Goal: Information Seeking & Learning: Compare options

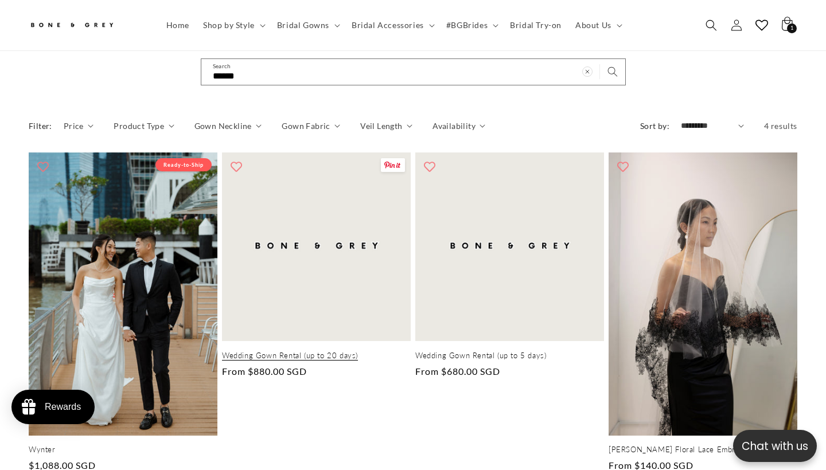
scroll to position [170, 0]
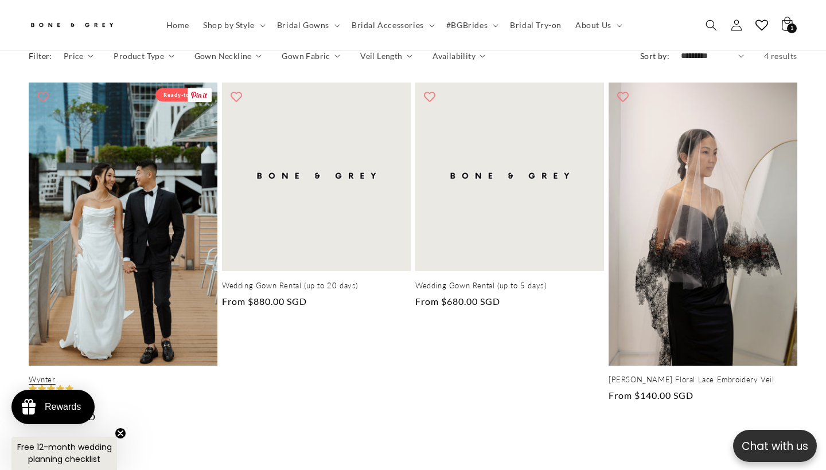
click at [199, 375] on link "Wynter" at bounding box center [123, 380] width 189 height 10
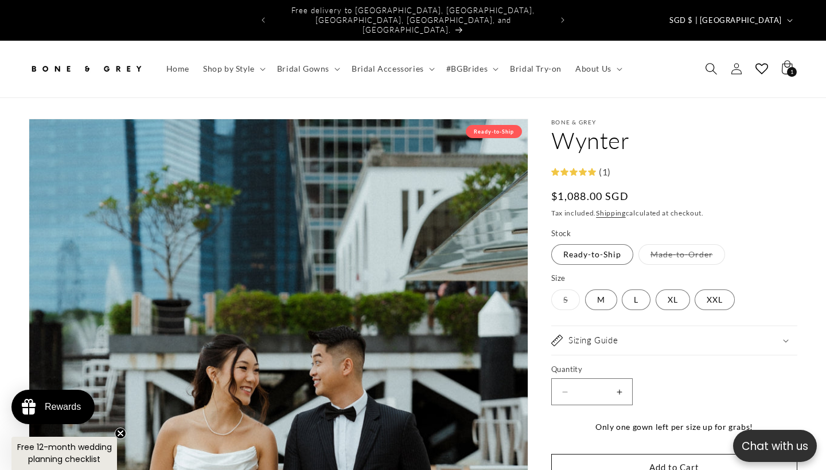
click at [709, 56] on span "Search" at bounding box center [710, 68] width 25 height 25
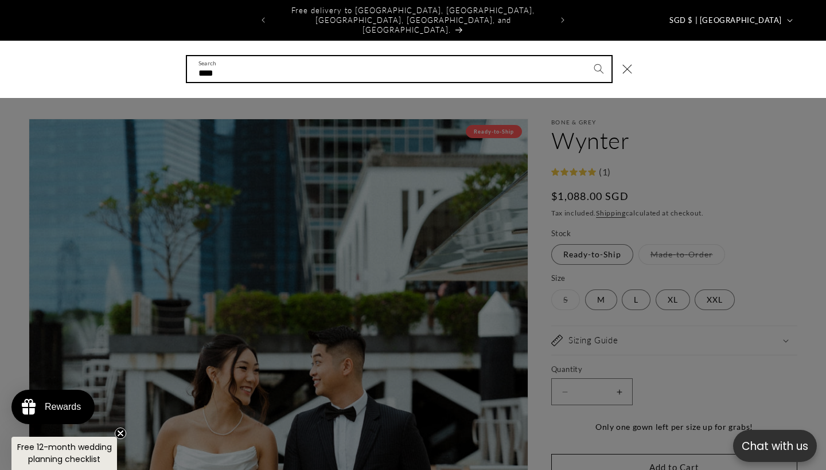
type input "****"
click at [598, 56] on button "Search" at bounding box center [598, 68] width 25 height 25
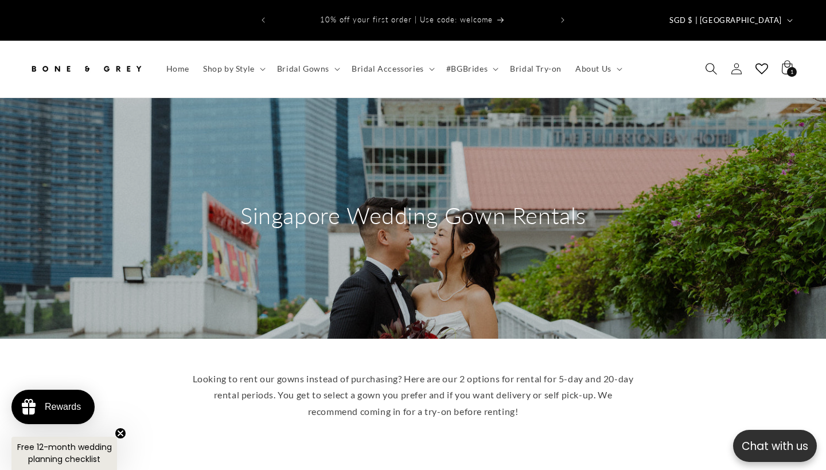
click at [708, 62] on icon "Search" at bounding box center [711, 68] width 12 height 12
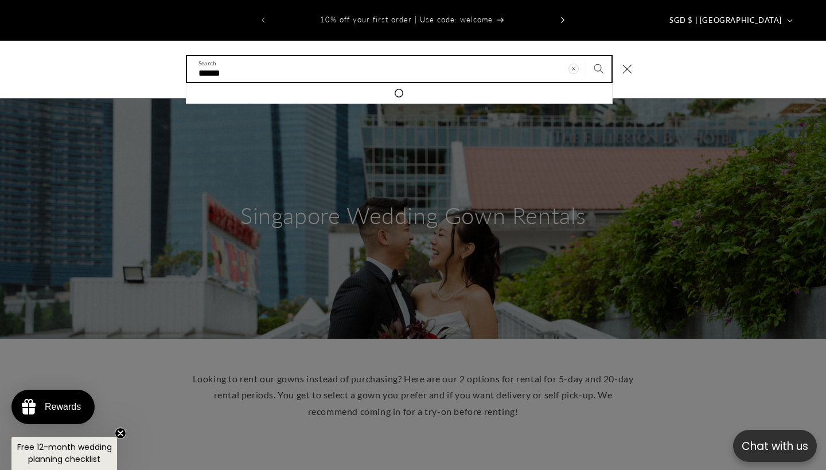
type input "******"
click at [598, 56] on button "Search" at bounding box center [598, 68] width 25 height 25
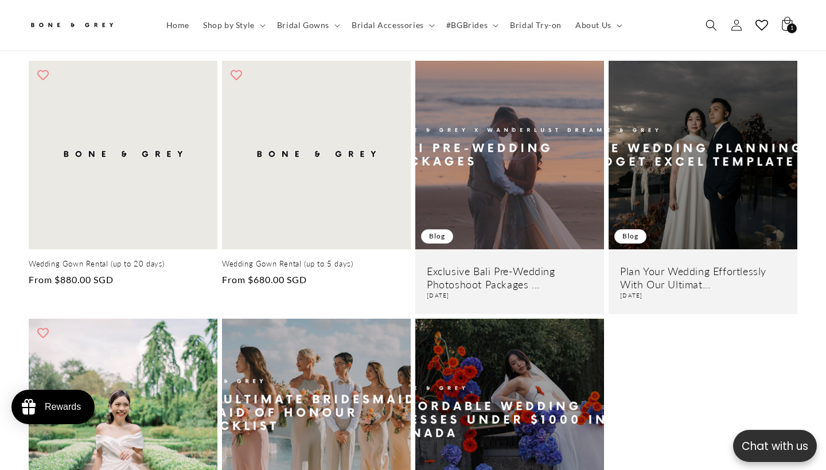
scroll to position [211, 0]
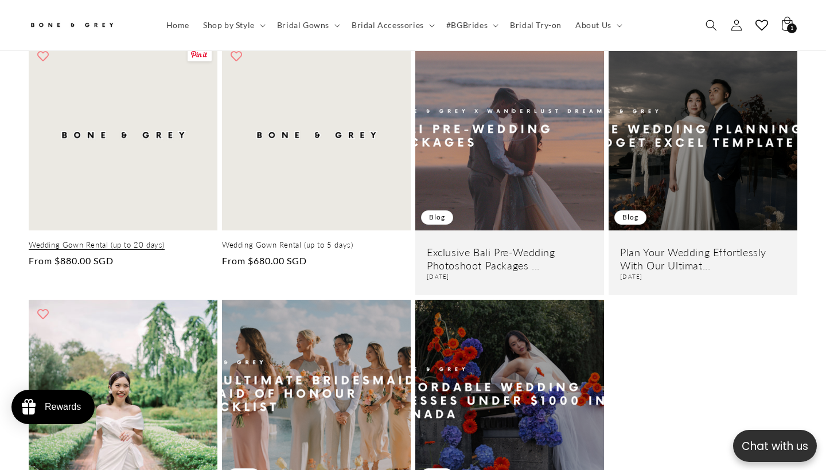
click at [153, 240] on link "Wedding Gown Rental (up to 20 days)" at bounding box center [123, 245] width 189 height 10
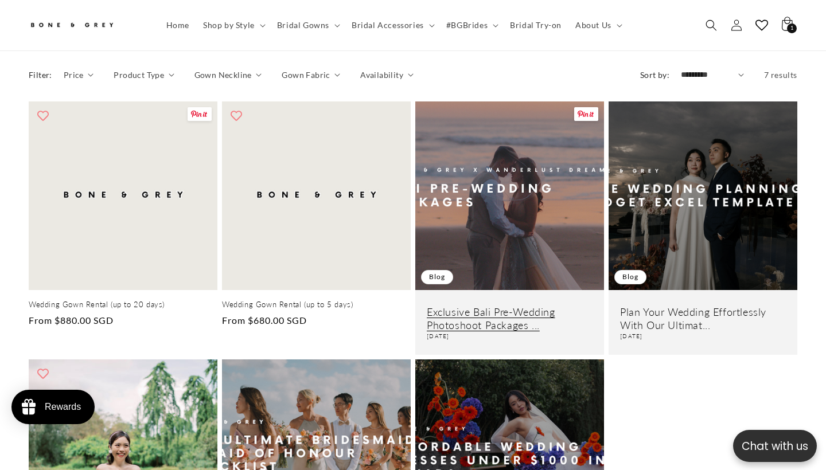
scroll to position [132, 0]
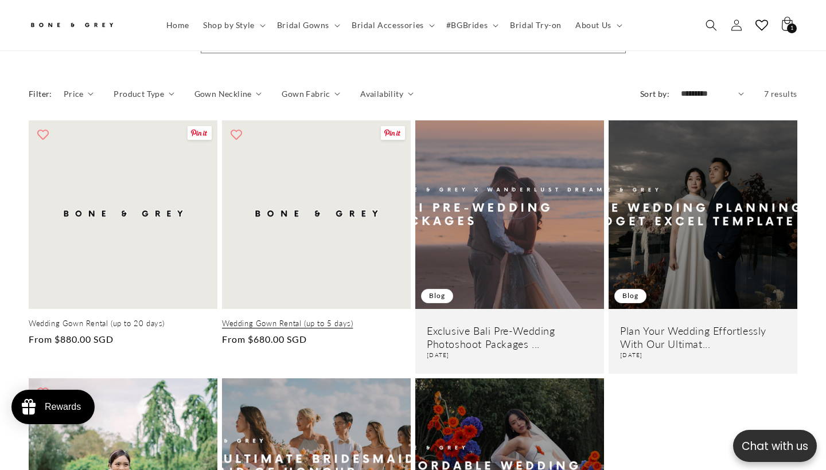
click at [264, 319] on link "Wedding Gown Rental (up to 5 days)" at bounding box center [316, 324] width 189 height 10
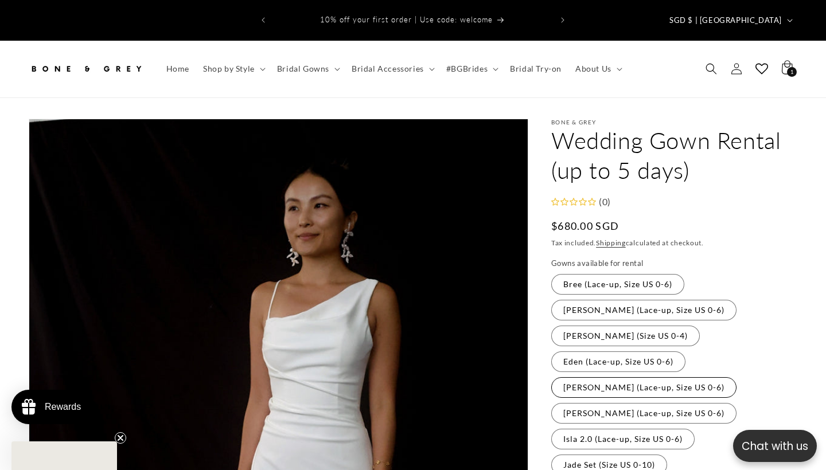
scroll to position [54, 0]
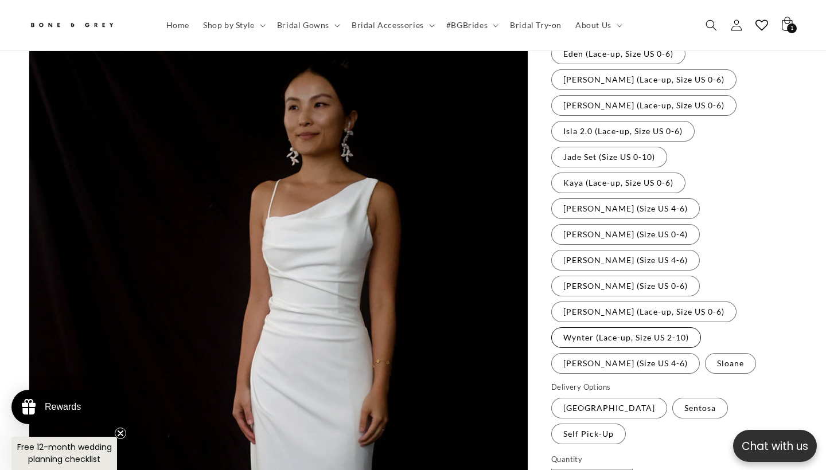
click at [617, 327] on label "Wynter (Lace-up, Size US 2-10) Variant sold out or unavailable" at bounding box center [626, 337] width 150 height 21
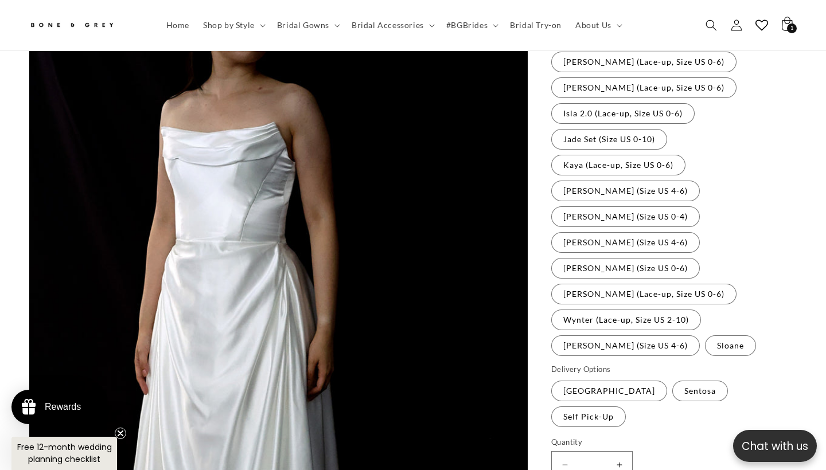
scroll to position [0, 279]
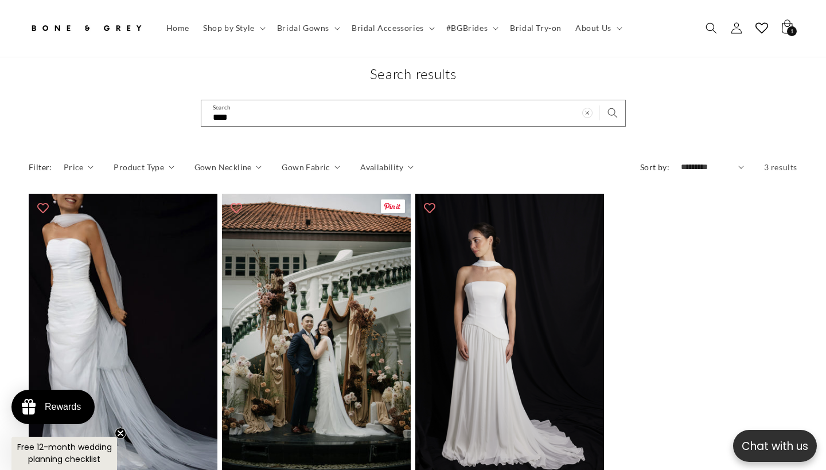
scroll to position [169, 0]
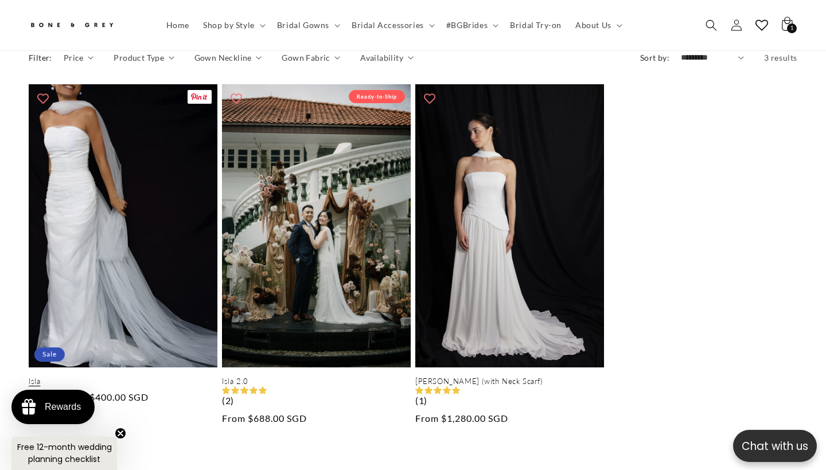
click at [118, 377] on link "Isla" at bounding box center [123, 382] width 189 height 10
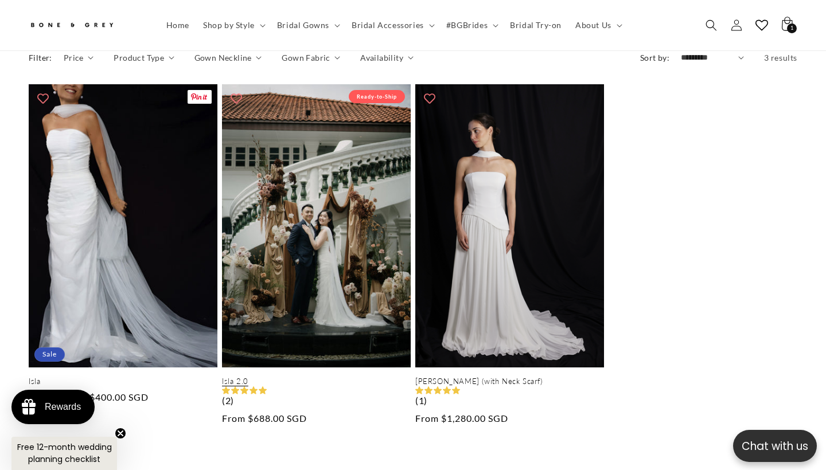
scroll to position [0, 279]
click at [330, 377] on link "Isla 2.0" at bounding box center [316, 382] width 189 height 10
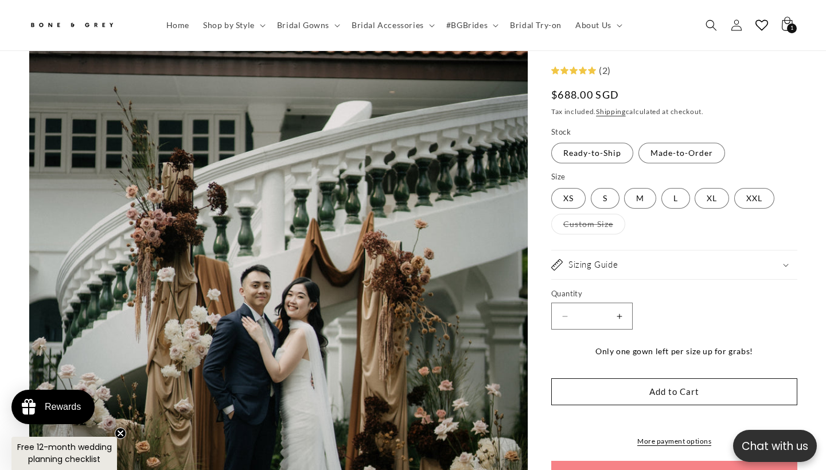
scroll to position [0, 279]
click at [714, 27] on icon "Search" at bounding box center [711, 25] width 12 height 12
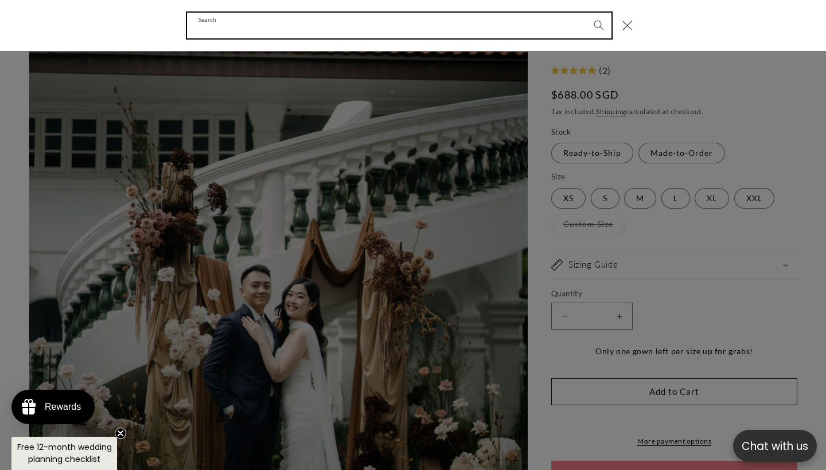
scroll to position [0, 557]
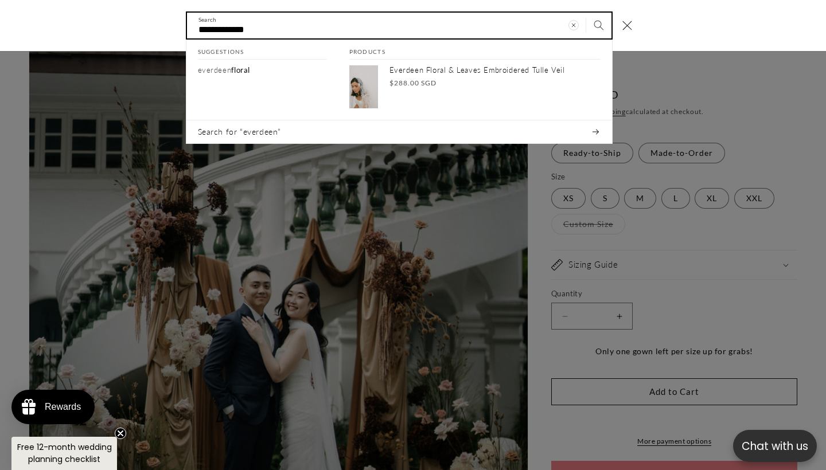
type input "**********"
click at [598, 25] on button "Search" at bounding box center [598, 25] width 25 height 25
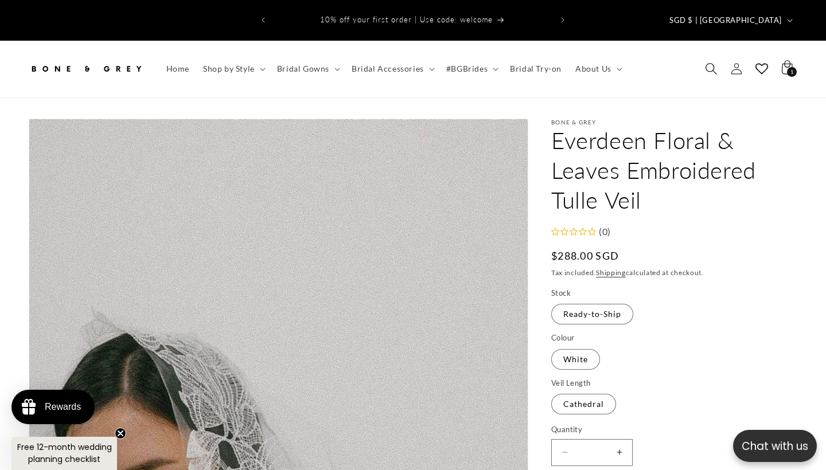
click at [704, 56] on span "Search" at bounding box center [710, 68] width 25 height 25
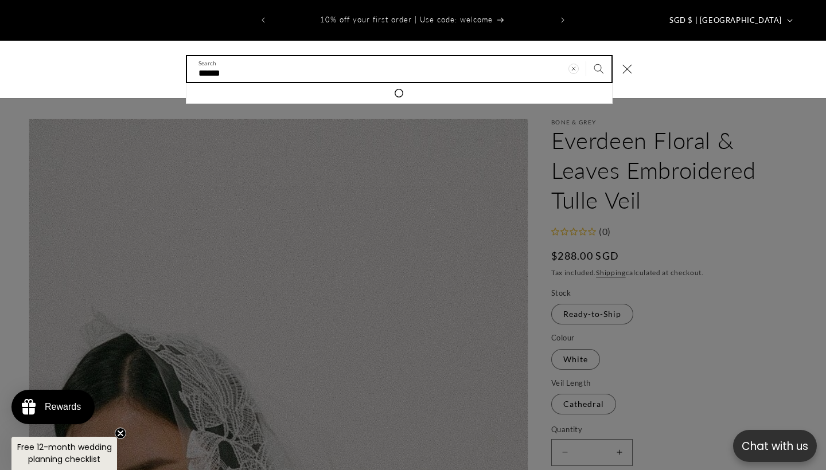
type input "*****"
click at [598, 56] on button "Search" at bounding box center [598, 68] width 25 height 25
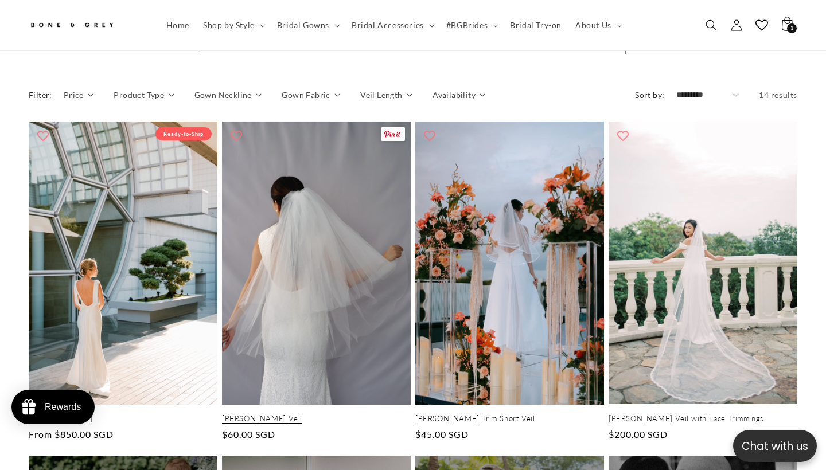
scroll to position [229, 0]
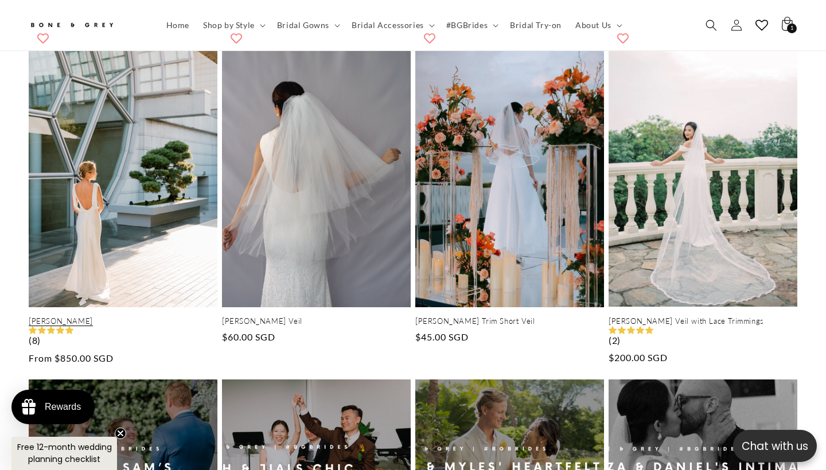
click at [100, 316] on link "[PERSON_NAME]" at bounding box center [123, 321] width 189 height 10
